Goal: Find specific page/section: Find specific page/section

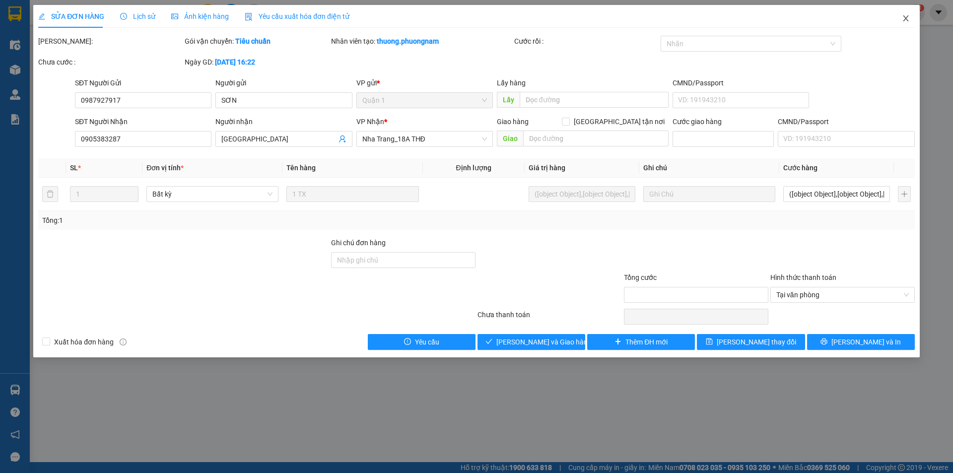
click at [910, 15] on span "Close" at bounding box center [906, 19] width 28 height 28
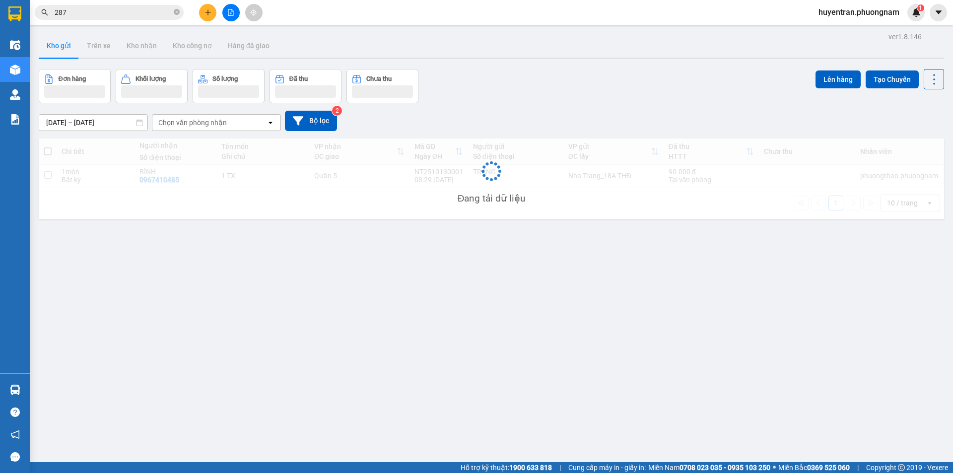
click at [89, 14] on input "287" at bounding box center [113, 12] width 117 height 11
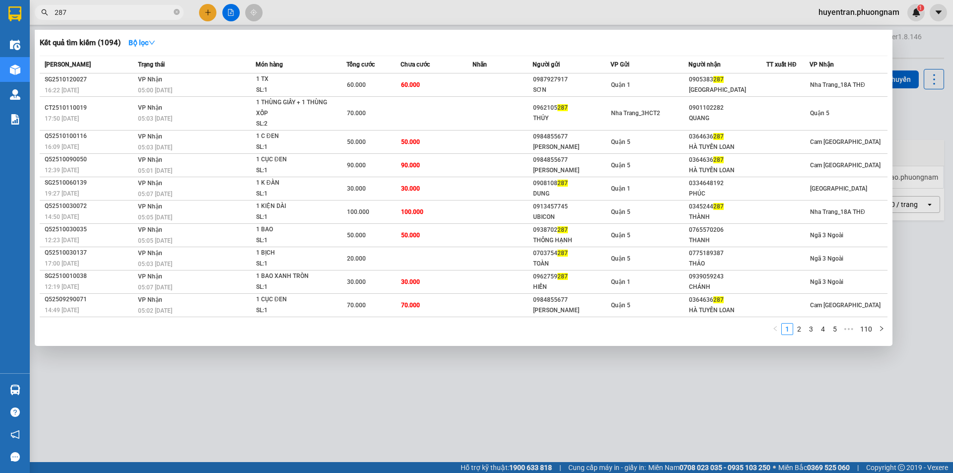
drag, startPoint x: 89, startPoint y: 14, endPoint x: 42, endPoint y: 38, distance: 52.4
click at [42, 21] on div "Kết quả tìm kiếm ( 1094 ) Bộ lọc Mã ĐH Trạng thái Món hàng Tổng cước Chưa cước …" at bounding box center [97, 12] width 194 height 17
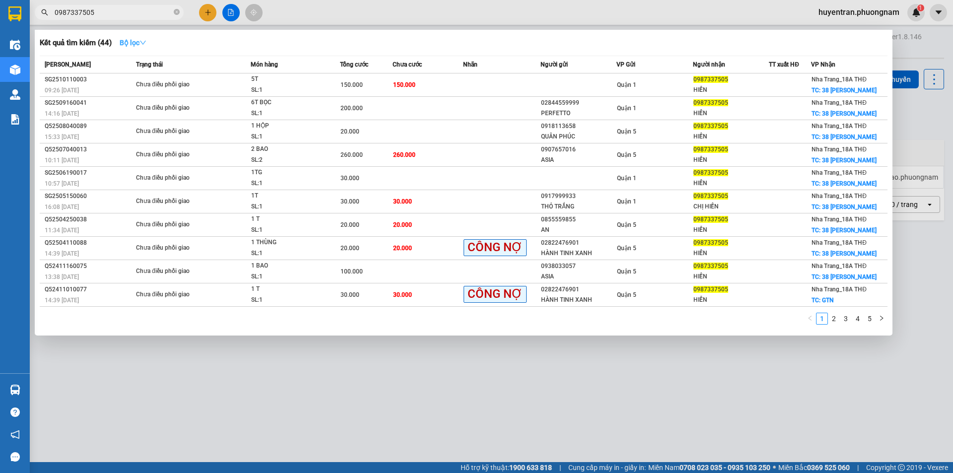
type input "0987337505"
click at [141, 42] on strong "Bộ lọc" at bounding box center [133, 43] width 27 height 8
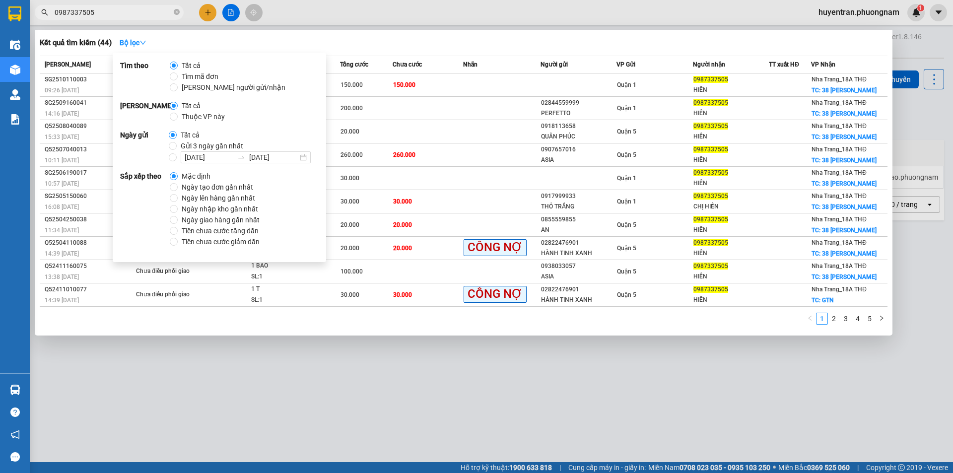
click at [233, 187] on span "Ngày tạo đơn gần nhất" at bounding box center [217, 187] width 79 height 11
click at [178, 187] on input "Ngày tạo đơn gần nhất" at bounding box center [174, 187] width 8 height 8
radio input "true"
radio input "false"
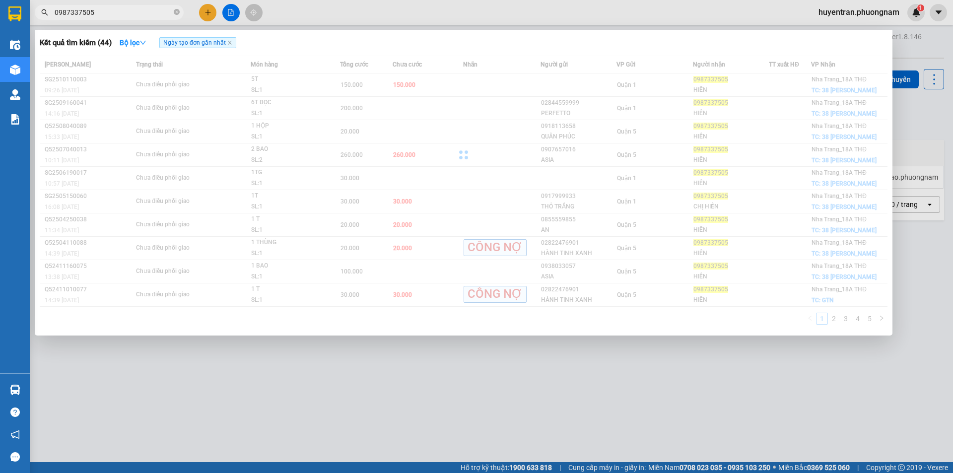
click at [406, 211] on div at bounding box center [464, 155] width 848 height 199
click at [291, 148] on div at bounding box center [464, 155] width 848 height 199
click at [102, 5] on span "0987337505" at bounding box center [109, 12] width 149 height 15
click at [114, 12] on input "0987337505" at bounding box center [113, 12] width 117 height 11
click at [627, 263] on div "Mã ĐH Trạng thái Món hàng Tổng cước Chưa cước Nhãn Người gửi VP Gửi Người nhận …" at bounding box center [464, 193] width 848 height 275
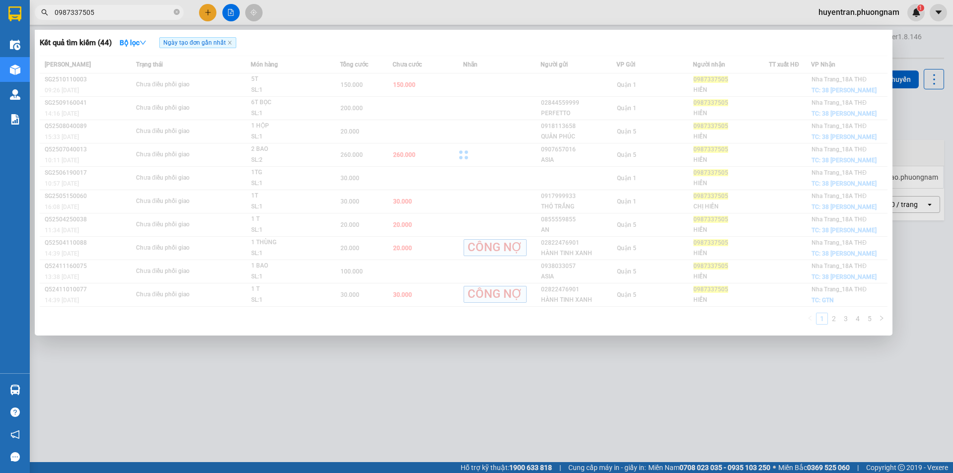
click at [601, 281] on div "Mã ĐH Trạng thái Món hàng Tổng cước Chưa cước Nhãn Người gửi VP Gửi Người nhận …" at bounding box center [464, 193] width 848 height 275
click at [601, 280] on div "Mã ĐH Trạng thái Món hàng Tổng cước Chưa cước Nhãn Người gửi VP Gửi Người nhận …" at bounding box center [464, 193] width 848 height 275
click at [165, 15] on input "0987337505" at bounding box center [113, 12] width 117 height 11
click at [170, 5] on span "0987337505" at bounding box center [109, 12] width 149 height 15
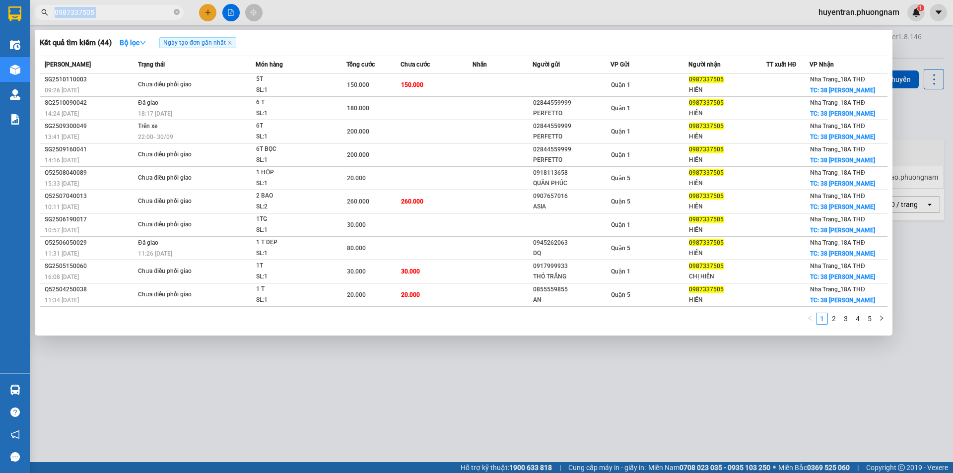
click at [170, 5] on span "0987337505" at bounding box center [109, 12] width 149 height 15
click at [130, 5] on span "0987337505" at bounding box center [109, 12] width 149 height 15
click at [179, 12] on icon "close-circle" at bounding box center [177, 12] width 6 height 6
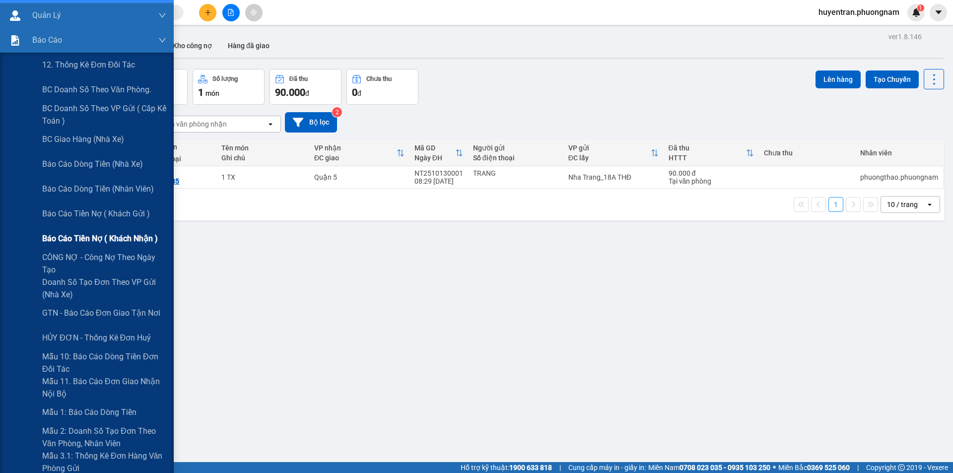
scroll to position [99, 0]
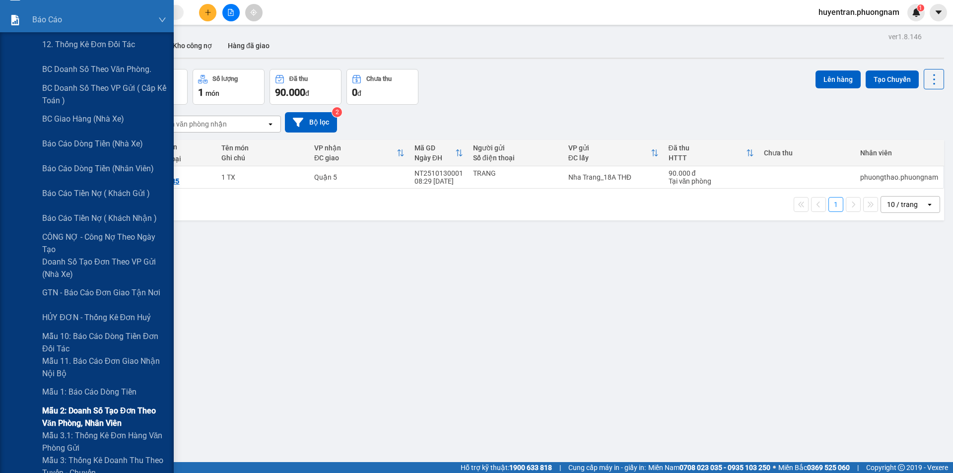
click at [109, 412] on span "Mẫu 2: Doanh số tạo đơn theo Văn phòng, nhân viên" at bounding box center [104, 417] width 124 height 25
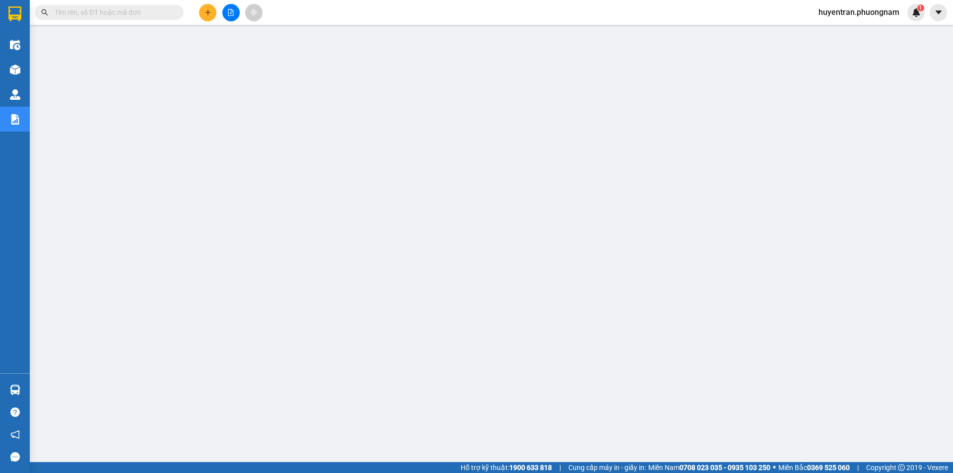
scroll to position [19, 0]
